Goal: Ask a question: Seek information or help from site administrators or community

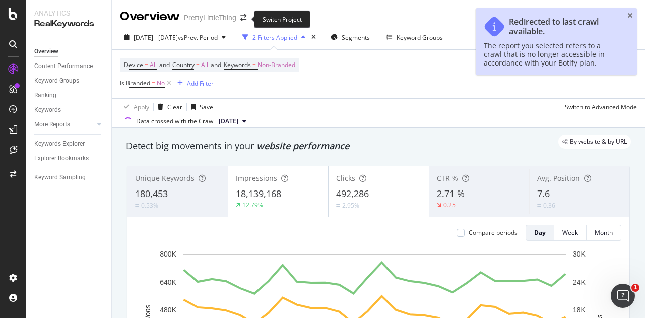
click at [236, 18] on span at bounding box center [243, 17] width 14 height 7
click at [245, 16] on icon "arrow-right-arrow-left" at bounding box center [243, 17] width 6 height 7
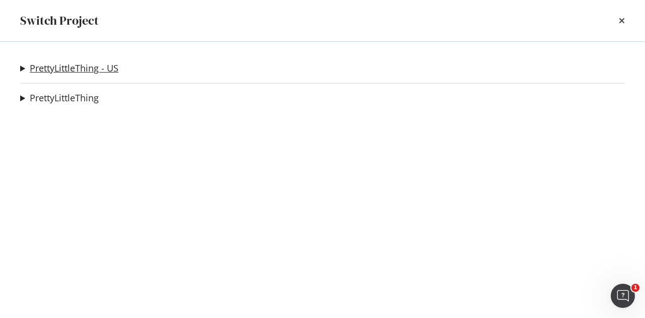
click at [104, 70] on link "PrettyLittleThing - US" at bounding box center [74, 68] width 89 height 11
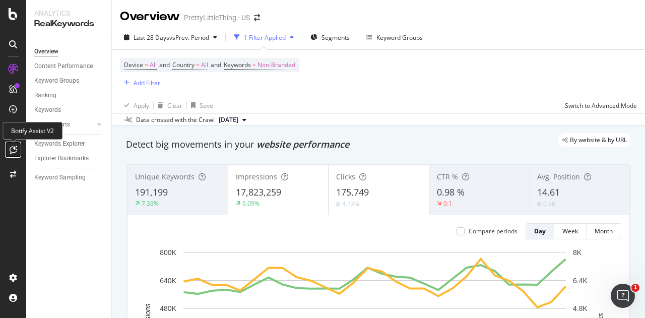
click at [19, 144] on div at bounding box center [13, 150] width 16 height 16
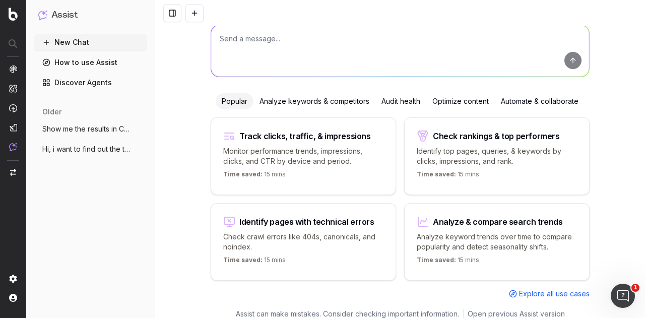
scroll to position [46, 0]
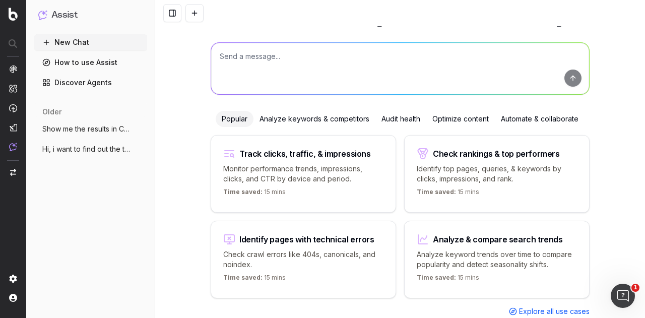
click at [452, 237] on div "Analyze & compare search trends" at bounding box center [498, 239] width 130 height 8
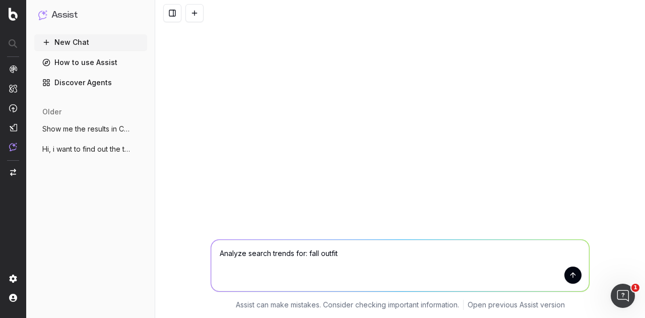
type textarea "Analyze search trends for: fall outfits"
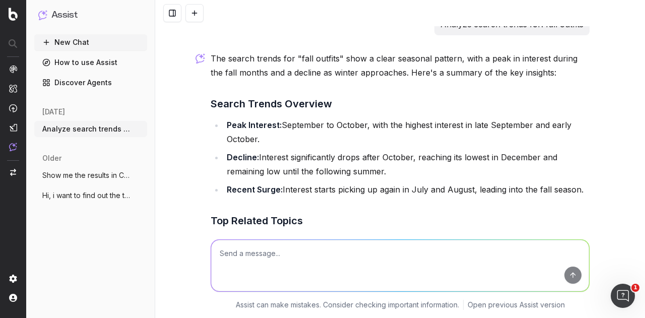
scroll to position [14, 0]
